Goal: Transaction & Acquisition: Download file/media

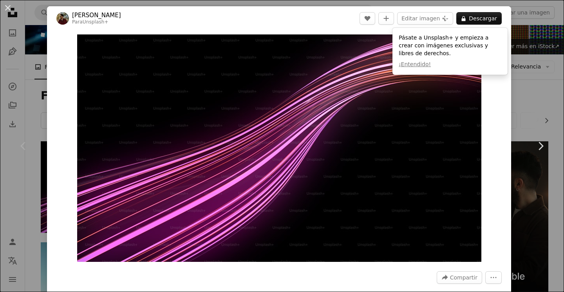
scroll to position [54, 0]
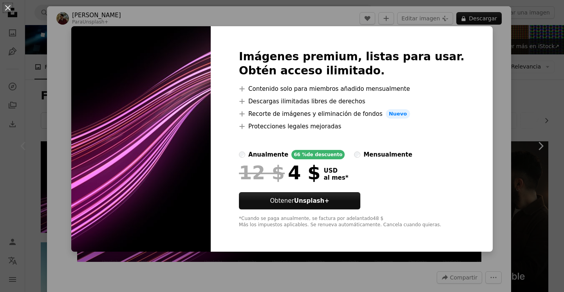
click at [476, 37] on div "An X shape Imágenes premium, listas para usar. Obtén acceso ilimitado. A plus s…" at bounding box center [282, 146] width 564 height 292
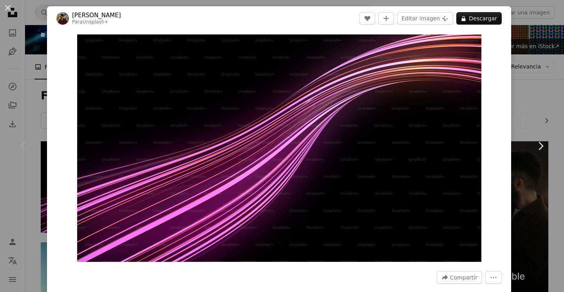
click at [542, 49] on div "An X shape Chevron left Chevron right [PERSON_NAME] Para Unsplash+ A heart A pl…" at bounding box center [282, 146] width 564 height 292
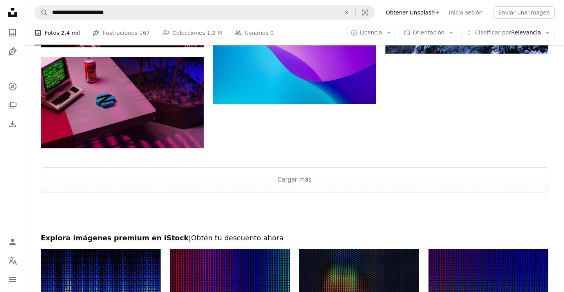
scroll to position [877, 0]
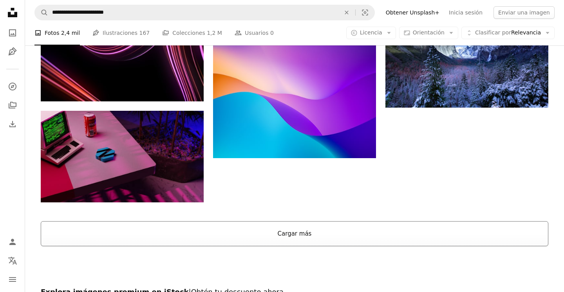
click at [258, 238] on button "Cargar más" at bounding box center [295, 233] width 508 height 25
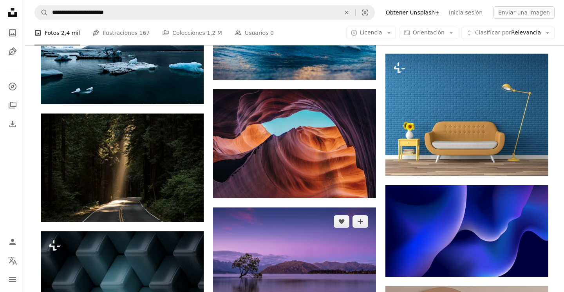
scroll to position [1850, 0]
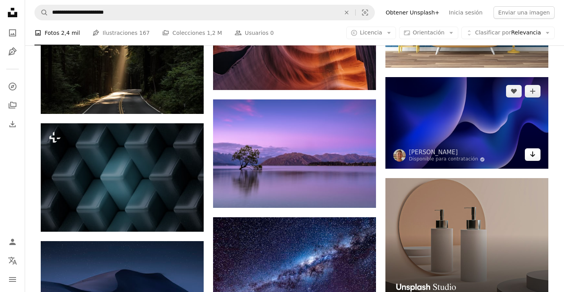
click at [535, 158] on icon "Arrow pointing down" at bounding box center [533, 154] width 6 height 9
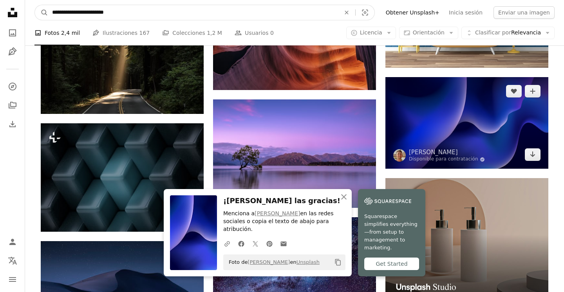
click at [372, 14] on icon "Visual search" at bounding box center [365, 13] width 19 height 8
